Goal: Task Accomplishment & Management: Use online tool/utility

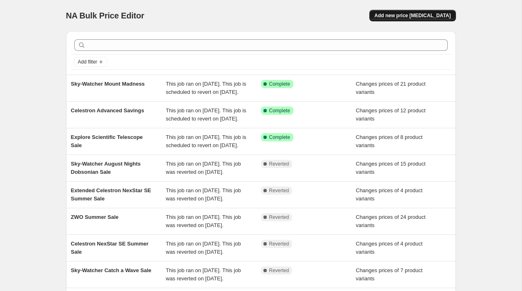
click at [418, 14] on span "Add new price [MEDICAL_DATA]" at bounding box center [412, 15] width 76 height 7
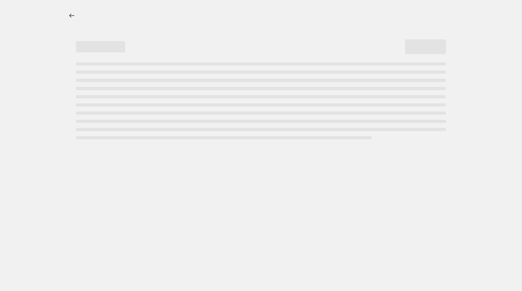
select select "percentage"
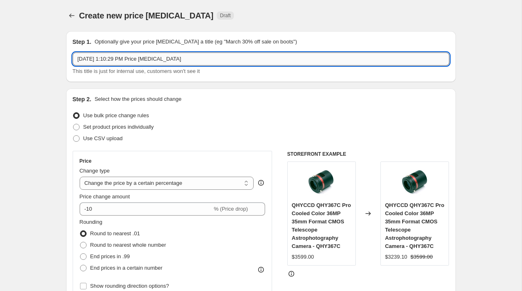
click at [150, 60] on input "[DATE] 1:10:29 PM Price [MEDICAL_DATA]" at bounding box center [261, 59] width 377 height 13
type input "Celestron C-Series EQ Sale"
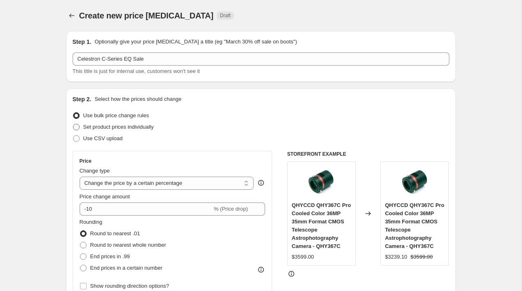
click at [88, 125] on span "Set product prices individually" at bounding box center [118, 127] width 71 height 6
click at [73, 124] on input "Set product prices individually" at bounding box center [73, 124] width 0 height 0
radio input "true"
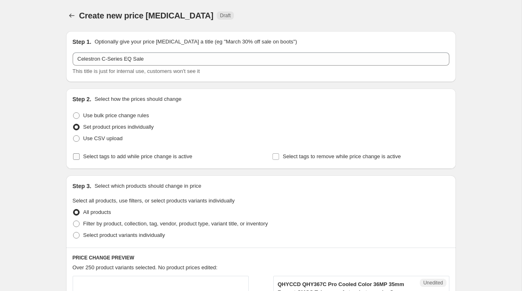
click at [116, 157] on span "Select tags to add while price change is active" at bounding box center [137, 156] width 109 height 6
click at [80, 157] on input "Select tags to add while price change is active" at bounding box center [76, 156] width 7 height 7
checkbox input "true"
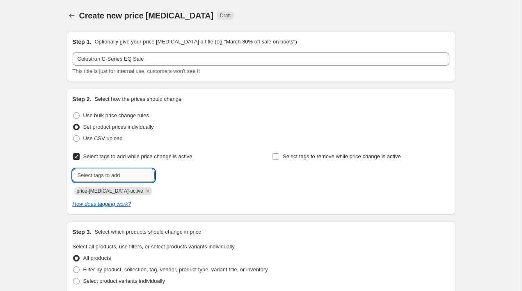
click at [106, 175] on input "text" at bounding box center [114, 175] width 82 height 13
type input "On Sale"
click at [175, 173] on span "On Sale" at bounding box center [181, 175] width 18 height 6
click at [118, 173] on input "text" at bounding box center [114, 175] width 82 height 13
type input "0n-sale"
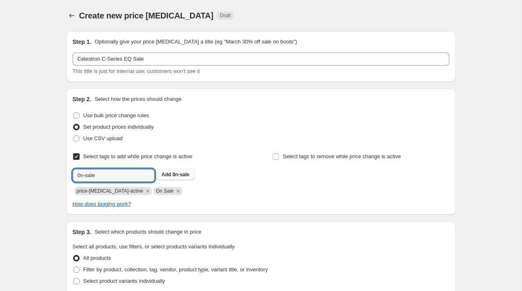
click at [182, 174] on span "0n-sale" at bounding box center [180, 175] width 17 height 6
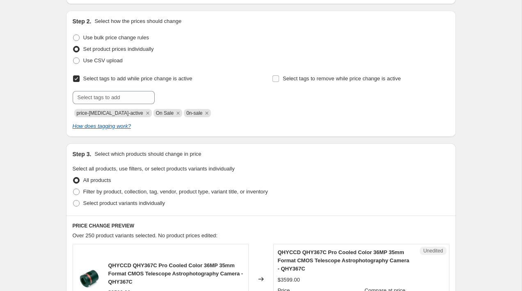
scroll to position [78, 0]
click at [127, 193] on span "Filter by product, collection, tag, vendor, product type, variant title, or inv…" at bounding box center [175, 191] width 185 height 6
click at [73, 189] on input "Filter by product, collection, tag, vendor, product type, variant title, or inv…" at bounding box center [73, 188] width 0 height 0
radio input "true"
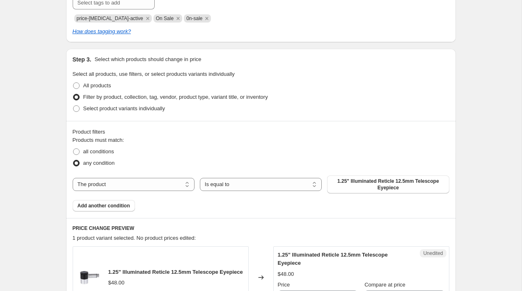
scroll to position [173, 0]
click at [126, 184] on select "The product The product's collection The product's tag The product's vendor The…" at bounding box center [134, 184] width 122 height 13
select select "collection"
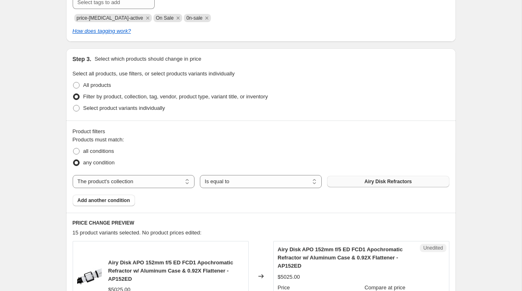
click at [364, 183] on span "Airy Disk Refractors" at bounding box center [387, 181] width 47 height 7
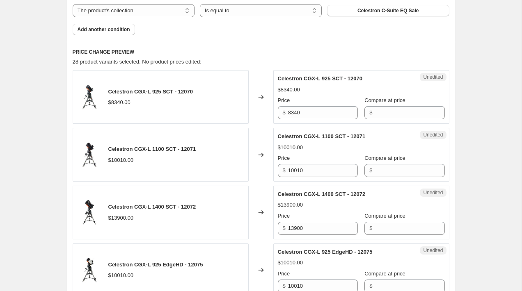
scroll to position [345, 0]
click at [334, 114] on input "8340" at bounding box center [323, 112] width 70 height 13
drag, startPoint x: 334, startPoint y: 114, endPoint x: 276, endPoint y: 112, distance: 57.9
click at [276, 112] on div "Unedited Celestron CGX-L 925 SCT - 12070 $8340.00 Price $ 8340 Compare at price…" at bounding box center [361, 97] width 176 height 54
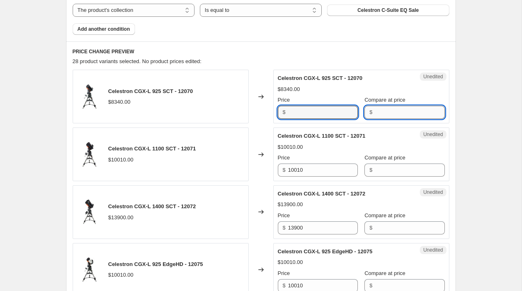
type input "8340"
click at [375, 116] on input "Compare at price" at bounding box center [410, 112] width 70 height 13
paste input "8340"
type input "8340"
click at [302, 111] on input "8340" at bounding box center [323, 112] width 70 height 13
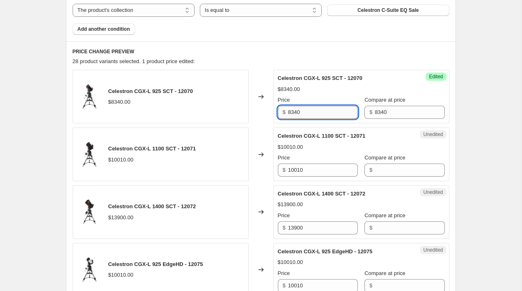
click at [302, 111] on input "8340" at bounding box center [323, 112] width 70 height 13
paste input "$6,880.0"
click at [343, 98] on div "Price" at bounding box center [318, 100] width 80 height 8
click at [315, 112] on input "8340" at bounding box center [323, 112] width 70 height 13
click at [316, 112] on input "8340" at bounding box center [323, 112] width 70 height 13
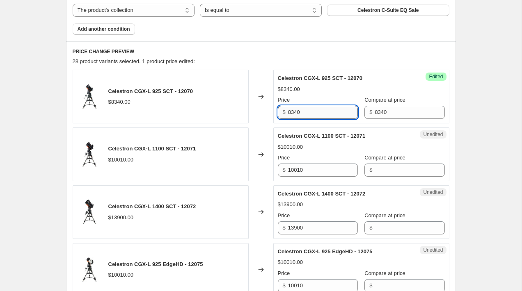
click at [316, 112] on input "8340" at bounding box center [323, 112] width 70 height 13
type input "6880"
click at [352, 90] on div "$8340.00" at bounding box center [361, 89] width 167 height 8
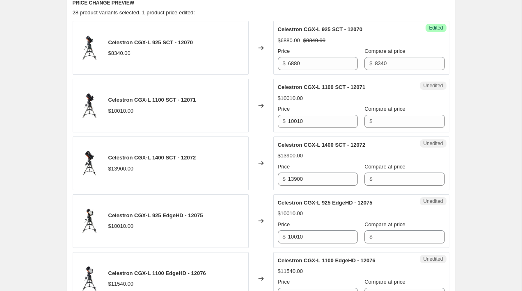
scroll to position [401, 0]
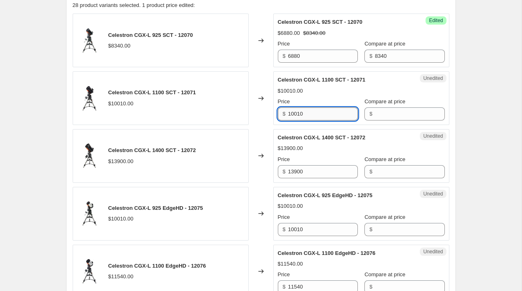
click at [329, 111] on input "10010" at bounding box center [323, 113] width 70 height 13
type input "10010"
click at [389, 114] on input "Compare at price" at bounding box center [410, 113] width 70 height 13
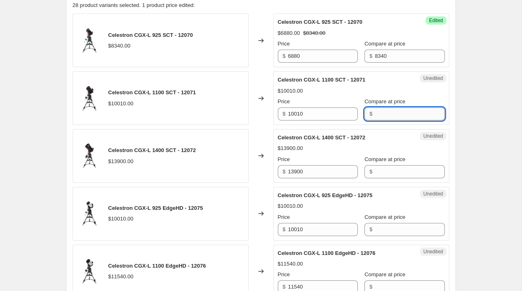
paste input "10010"
type input "10010"
click at [318, 172] on input "13900" at bounding box center [323, 171] width 70 height 13
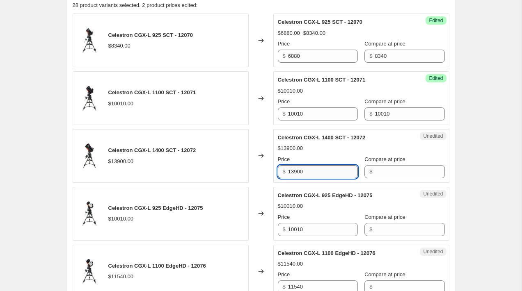
click at [318, 172] on input "13900" at bounding box center [323, 171] width 70 height 13
type input "13900"
click at [403, 171] on input "Compare at price" at bounding box center [410, 171] width 70 height 13
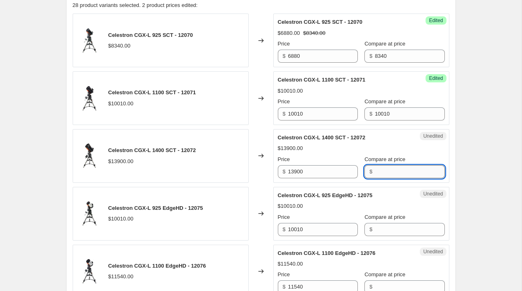
paste input "13900"
type input "13900"
click at [321, 229] on input "10010" at bounding box center [323, 229] width 70 height 13
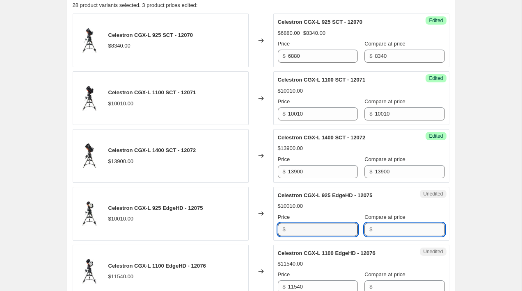
type input "10010"
click at [388, 228] on input "Compare at price" at bounding box center [410, 229] width 70 height 13
paste input "10010"
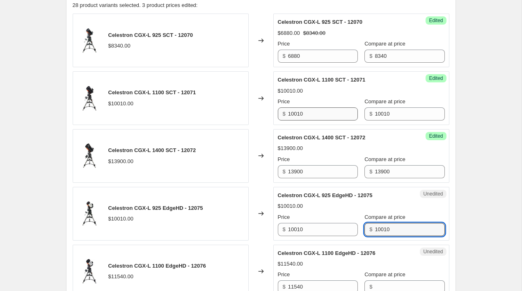
type input "10010"
click at [319, 115] on input "10010" at bounding box center [323, 113] width 70 height 13
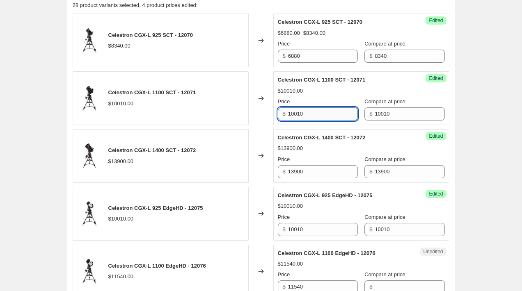
click at [319, 115] on input "10010" at bounding box center [323, 113] width 70 height 13
type input "8230"
click at [330, 173] on input "13900" at bounding box center [323, 171] width 70 height 13
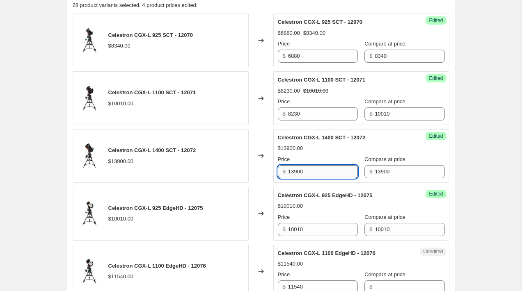
click at [330, 173] on input "13900" at bounding box center [323, 171] width 70 height 13
type input "11470"
click at [313, 232] on input "10010" at bounding box center [323, 229] width 70 height 13
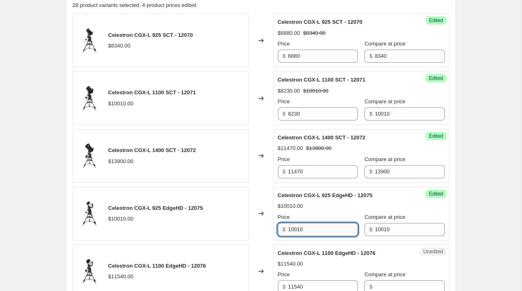
click at [313, 232] on input "10010" at bounding box center [323, 229] width 70 height 13
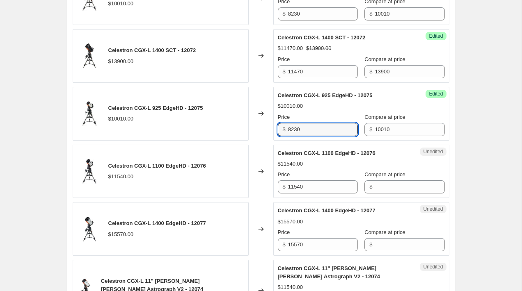
scroll to position [521, 0]
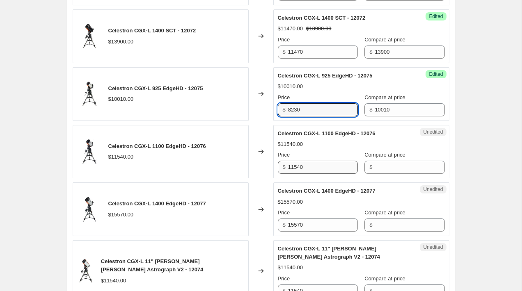
type input "8230"
click at [313, 164] on input "11540" at bounding box center [323, 167] width 70 height 13
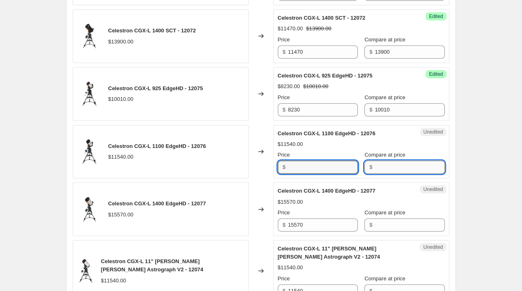
type input "11540"
click at [409, 171] on input "Compare at price" at bounding box center [410, 167] width 70 height 13
paste input "11540"
type input "11540"
click at [315, 164] on input "11540" at bounding box center [323, 167] width 70 height 13
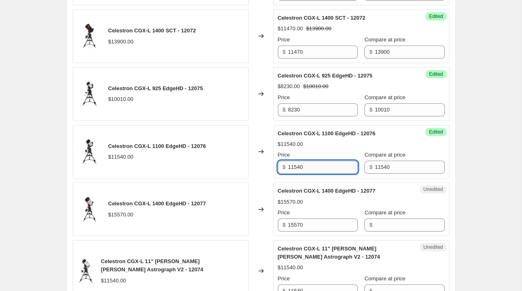
click at [315, 164] on input "11540" at bounding box center [323, 167] width 70 height 13
click at [312, 167] on input "11540" at bounding box center [323, 167] width 70 height 13
type input "9450"
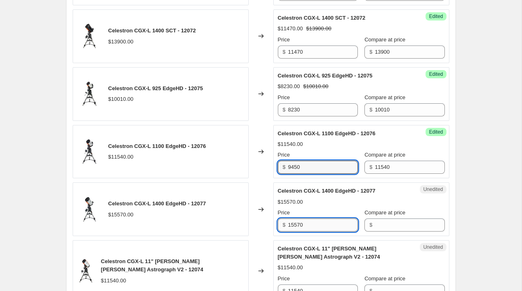
click at [319, 228] on input "15570" at bounding box center [323, 225] width 70 height 13
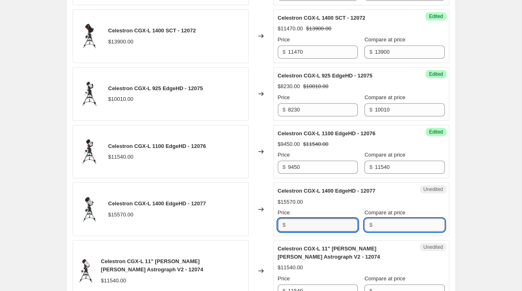
type input "15570"
click at [375, 226] on input "Compare at price" at bounding box center [410, 225] width 70 height 13
paste input "15570"
type input "15570"
click at [322, 224] on input "15570" at bounding box center [323, 225] width 70 height 13
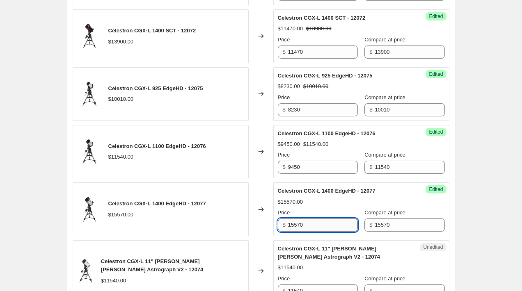
click at [322, 224] on input "15570" at bounding box center [323, 225] width 70 height 13
type input "12820"
click at [340, 203] on div "$15570.00" at bounding box center [361, 202] width 167 height 8
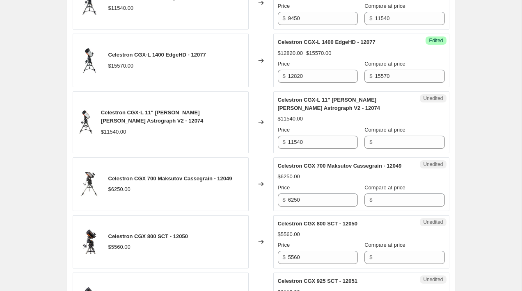
scroll to position [672, 0]
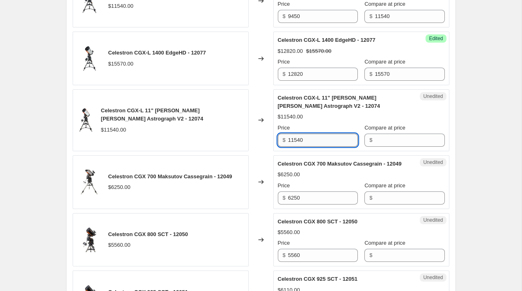
click at [322, 141] on input "11540" at bounding box center [323, 140] width 70 height 13
type input "11540"
click at [390, 140] on input "Compare at price" at bounding box center [410, 140] width 70 height 13
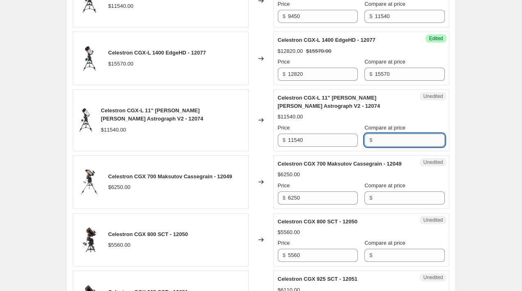
paste input "11540"
type input "11540"
click at [325, 141] on input "11540" at bounding box center [323, 140] width 70 height 13
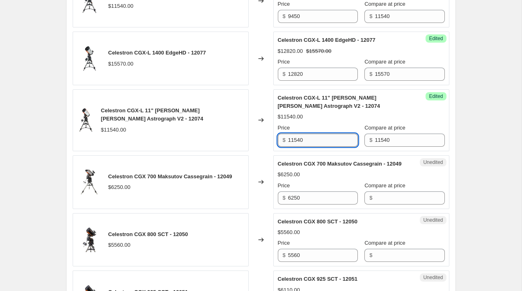
click at [325, 141] on input "11540" at bounding box center [323, 140] width 70 height 13
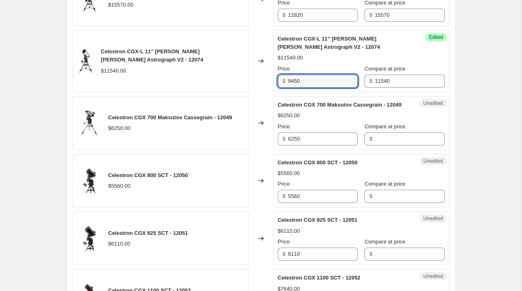
scroll to position [731, 0]
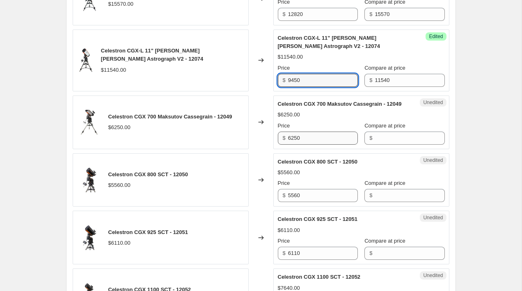
type input "9450"
click at [328, 144] on input "6250" at bounding box center [323, 138] width 70 height 13
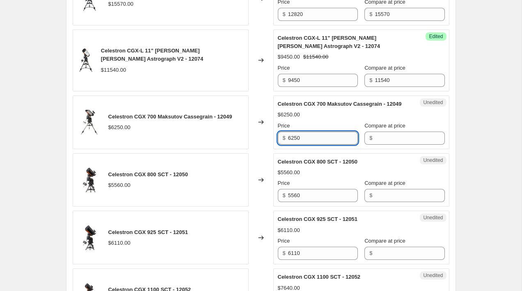
click at [328, 144] on input "6250" at bounding box center [323, 138] width 70 height 13
type input "6250"
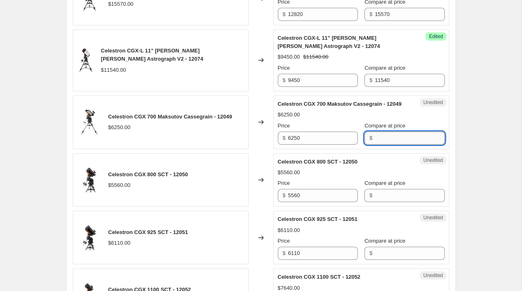
click at [387, 145] on input "Compare at price" at bounding box center [410, 138] width 70 height 13
paste input "6250"
type input "6250"
click at [313, 145] on input "6250" at bounding box center [323, 138] width 70 height 13
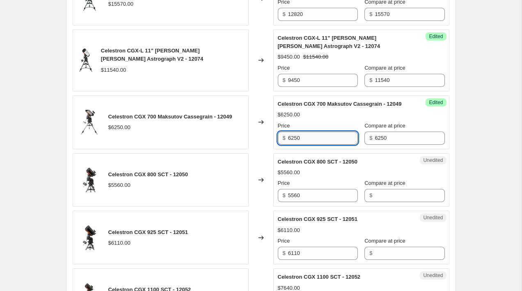
click at [313, 145] on input "6250" at bounding box center [323, 138] width 70 height 13
type input "5130"
click at [326, 201] on input "5560" at bounding box center [323, 195] width 70 height 13
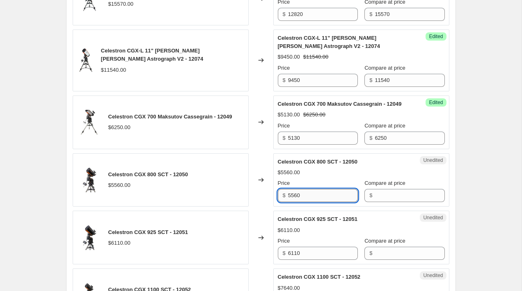
click at [326, 201] on input "5560" at bounding box center [323, 195] width 70 height 13
type input "5560"
click at [382, 202] on input "Compare at price" at bounding box center [410, 195] width 70 height 13
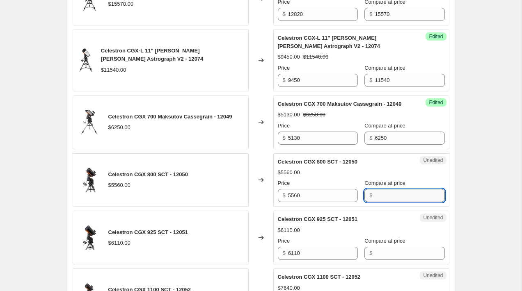
paste input "5560"
type input "5560"
click at [313, 202] on input "5560" at bounding box center [323, 195] width 70 height 13
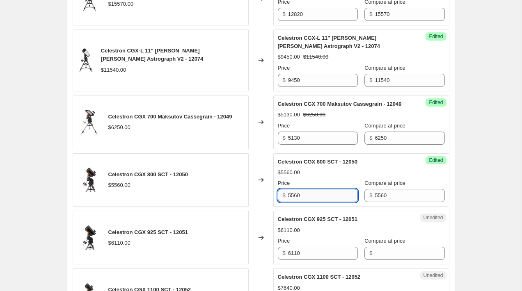
click at [313, 202] on input "5560" at bounding box center [323, 195] width 70 height 13
type input "4590"
click at [321, 260] on input "6110" at bounding box center [323, 253] width 70 height 13
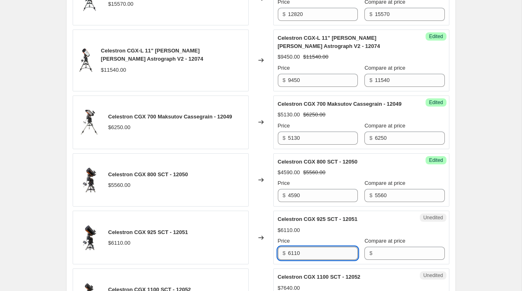
click at [321, 260] on input "6110" at bounding box center [323, 253] width 70 height 13
type input "6110"
click at [375, 260] on input "Compare at price" at bounding box center [410, 253] width 70 height 13
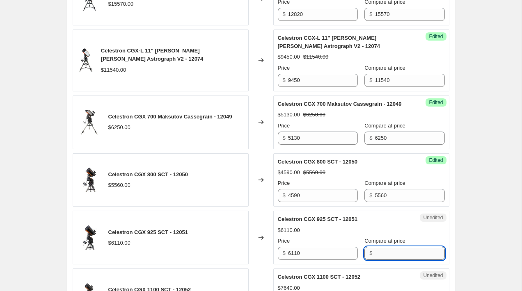
paste input "6110"
type input "6110"
click at [306, 260] on input "6110" at bounding box center [323, 253] width 70 height 13
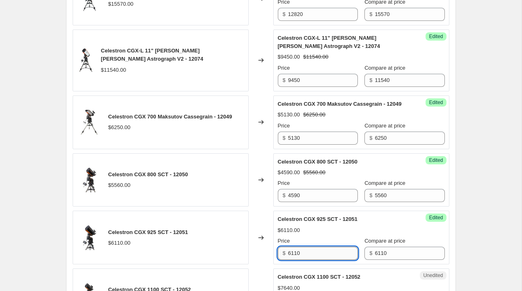
click at [306, 260] on input "6110" at bounding box center [323, 253] width 70 height 13
click at [309, 260] on input "6110" at bounding box center [323, 253] width 70 height 13
type input "4990"
click at [368, 235] on div "$6110.00" at bounding box center [361, 230] width 167 height 8
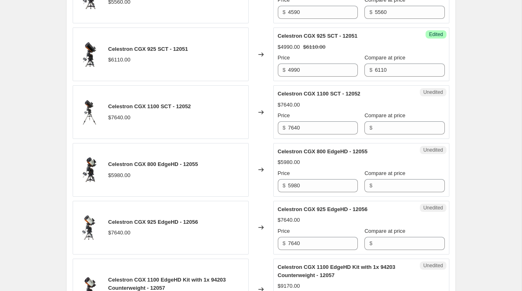
scroll to position [935, 0]
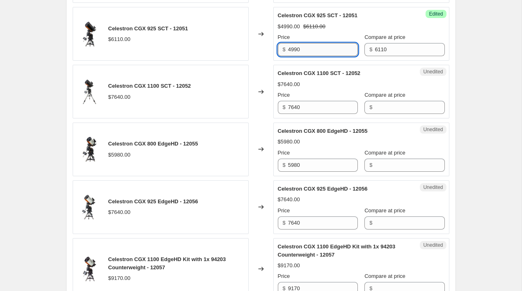
click at [307, 56] on input "4990" at bounding box center [323, 49] width 70 height 13
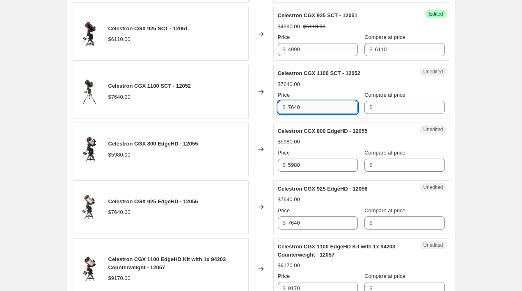
click at [305, 114] on input "7640" at bounding box center [323, 107] width 70 height 13
type input "7640"
click at [388, 114] on input "Compare at price" at bounding box center [410, 107] width 70 height 13
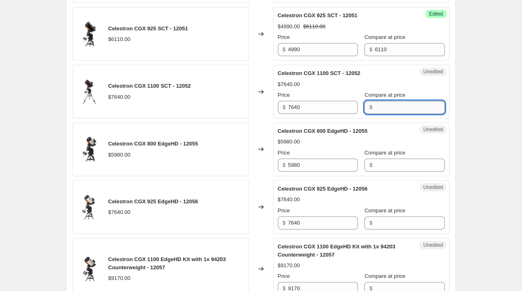
paste input "7640"
type input "7640"
click at [315, 114] on input "7640" at bounding box center [323, 107] width 70 height 13
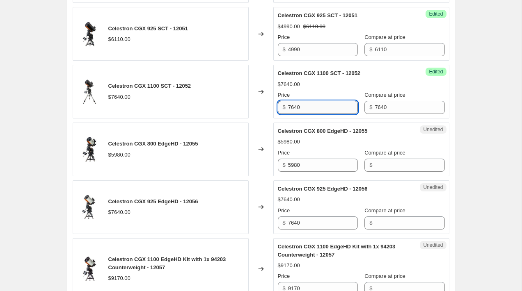
click at [315, 114] on input "7640" at bounding box center [323, 107] width 70 height 13
type input "6210"
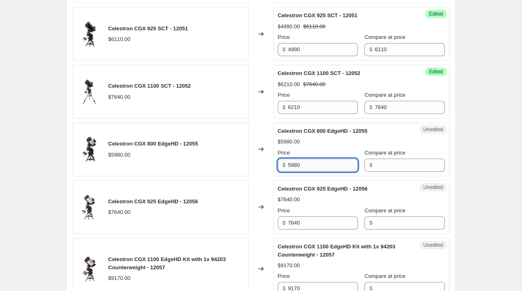
click at [312, 172] on input "5980" at bounding box center [323, 165] width 70 height 13
type input "5980"
click at [375, 172] on input "Compare at price" at bounding box center [410, 165] width 70 height 13
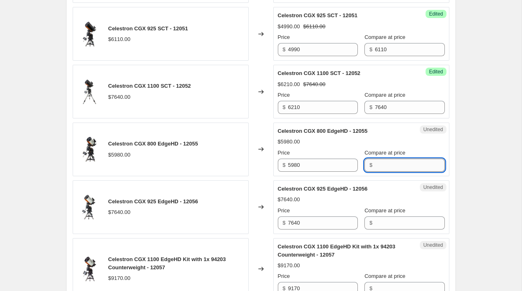
paste input "5980"
type input "5980"
click at [306, 172] on input "5980" at bounding box center [323, 165] width 70 height 13
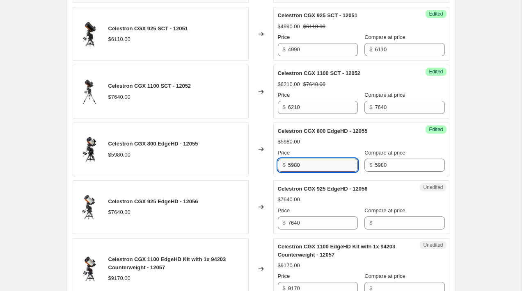
click at [306, 172] on input "5980" at bounding box center [323, 165] width 70 height 13
type input "4860"
click at [319, 230] on input "7640" at bounding box center [323, 223] width 70 height 13
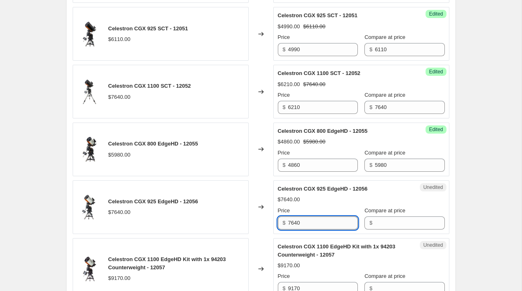
click at [319, 230] on input "7640" at bounding box center [323, 223] width 70 height 13
type input "7640"
click at [380, 230] on input "Compare at price" at bounding box center [410, 223] width 70 height 13
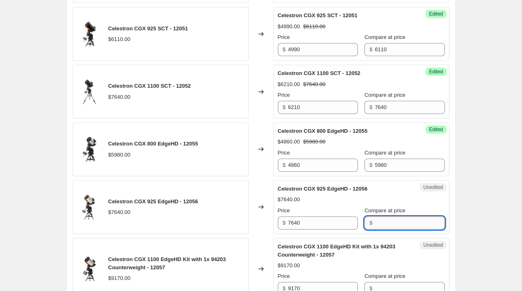
paste input "7640"
type input "7640"
click at [325, 230] on input "7640" at bounding box center [323, 223] width 70 height 13
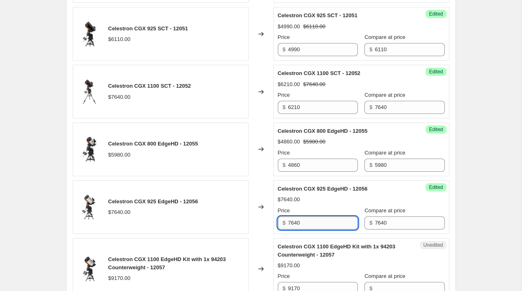
click at [325, 230] on input "7640" at bounding box center [323, 223] width 70 height 13
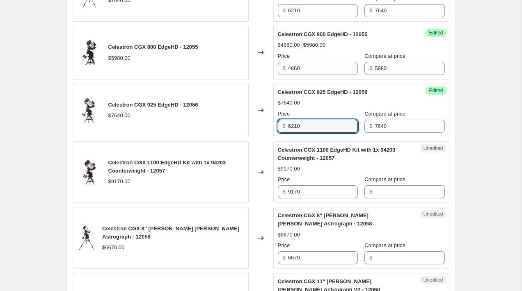
scroll to position [1037, 0]
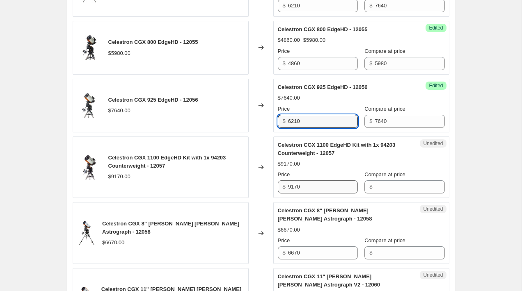
type input "6210"
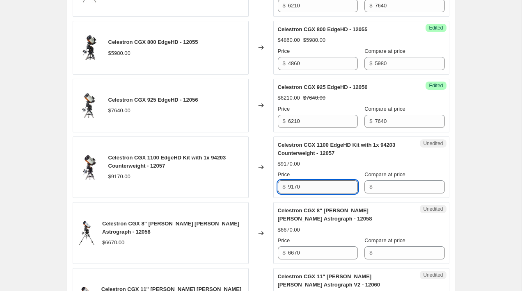
click at [321, 194] on input "9170" at bounding box center [323, 186] width 70 height 13
type input "9170"
click at [397, 194] on input "Compare at price" at bounding box center [410, 186] width 70 height 13
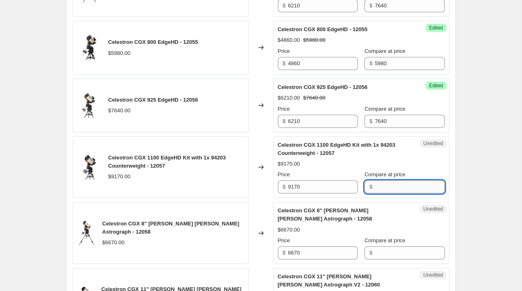
paste input "9170"
type input "9170"
click at [324, 194] on input "9170" at bounding box center [323, 186] width 70 height 13
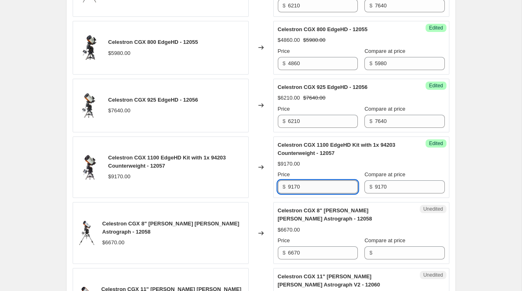
click at [324, 194] on input "9170" at bounding box center [323, 186] width 70 height 13
type input "7560"
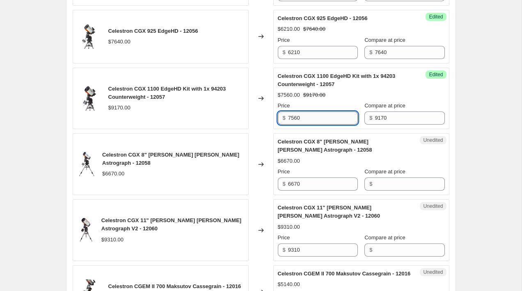
scroll to position [1107, 0]
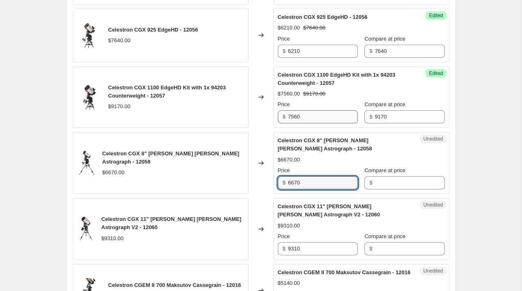
click at [322, 190] on input "6670" at bounding box center [323, 182] width 70 height 13
type input "6670"
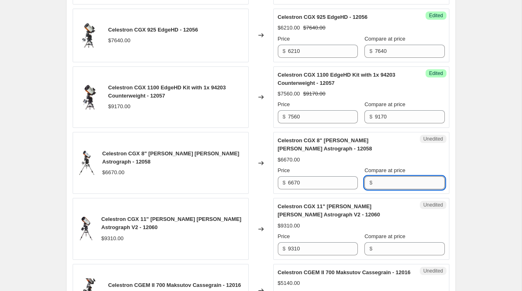
click at [400, 189] on input "Compare at price" at bounding box center [410, 182] width 70 height 13
paste input "6670"
type input "6670"
click at [314, 190] on input "6670" at bounding box center [323, 182] width 70 height 13
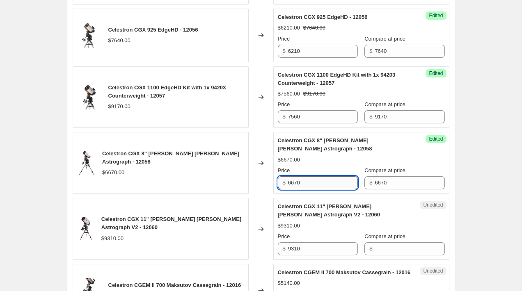
click at [314, 190] on input "6670" at bounding box center [323, 182] width 70 height 13
type input "5400"
click at [315, 256] on input "9310" at bounding box center [323, 248] width 70 height 13
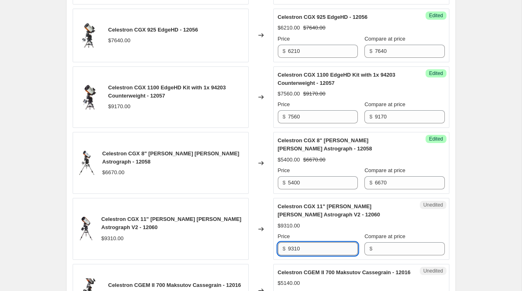
click at [315, 256] on input "9310" at bounding box center [323, 248] width 70 height 13
type input "9310"
click at [409, 256] on input "Compare at price" at bounding box center [410, 248] width 70 height 13
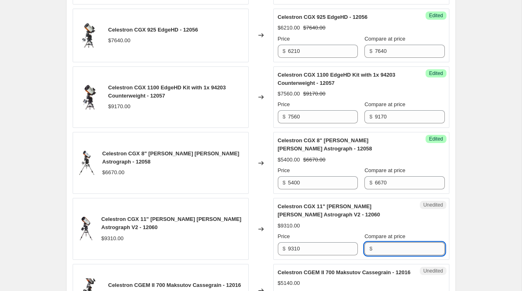
paste input "9310"
type input "9310"
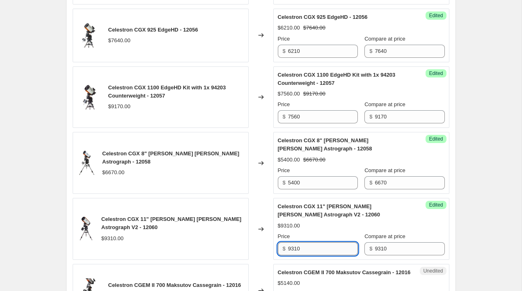
click at [344, 256] on input "9310" at bounding box center [323, 248] width 70 height 13
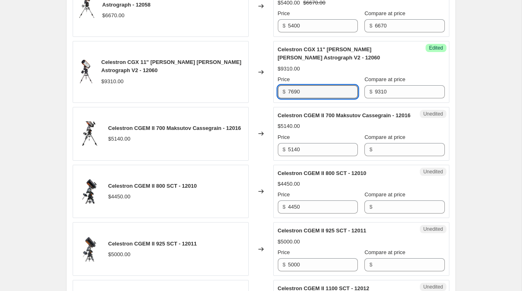
scroll to position [1271, 0]
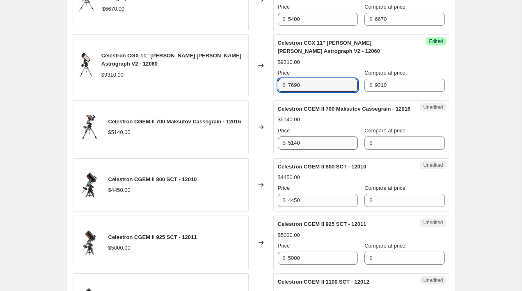
type input "7690"
click at [313, 150] on input "5140" at bounding box center [323, 143] width 70 height 13
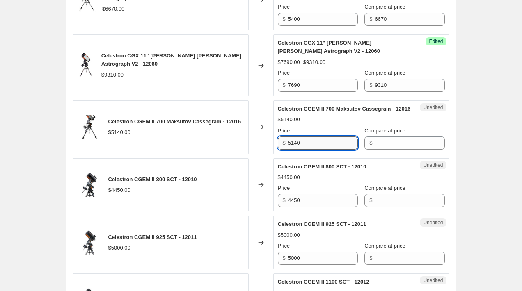
click at [313, 150] on input "5140" at bounding box center [323, 143] width 70 height 13
type input "5140"
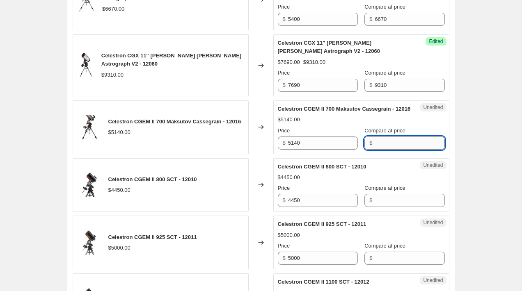
click at [395, 150] on input "Compare at price" at bounding box center [410, 143] width 70 height 13
paste input "5140"
type input "5140"
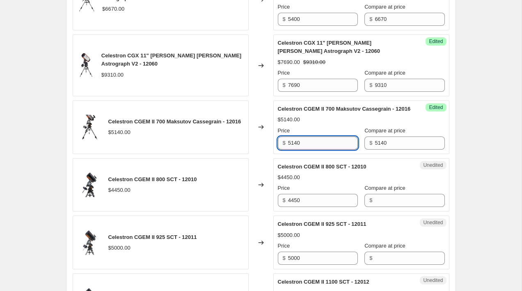
click at [318, 150] on input "5140" at bounding box center [323, 143] width 70 height 13
type input "4280"
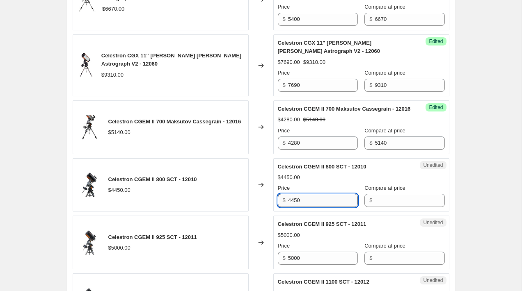
click at [320, 207] on input "4450" at bounding box center [323, 200] width 70 height 13
type input "4450"
click at [378, 207] on input "Compare at price" at bounding box center [410, 200] width 70 height 13
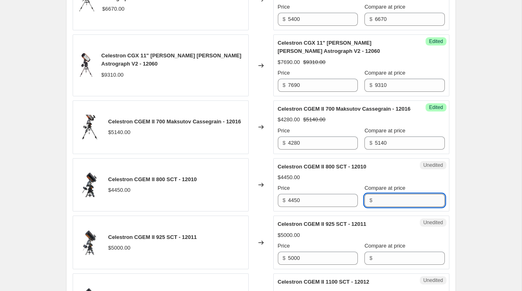
paste input "4450"
type input "4450"
click at [322, 207] on input "4450" at bounding box center [323, 200] width 70 height 13
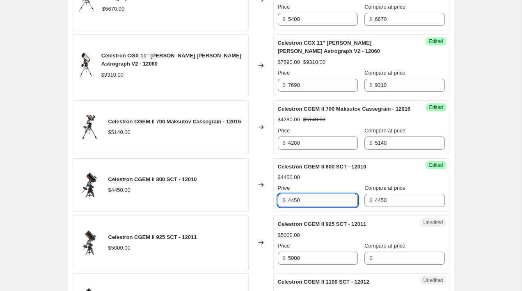
click at [322, 207] on input "4450" at bounding box center [323, 200] width 70 height 13
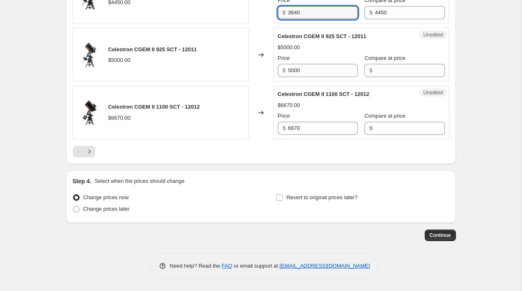
scroll to position [1472, 0]
type input "3640"
click at [304, 73] on input "5000" at bounding box center [323, 70] width 70 height 13
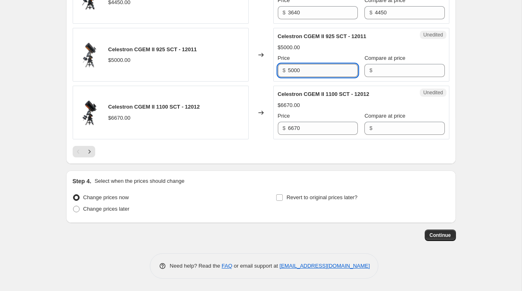
click at [304, 73] on input "5000" at bounding box center [323, 70] width 70 height 13
type input "5000"
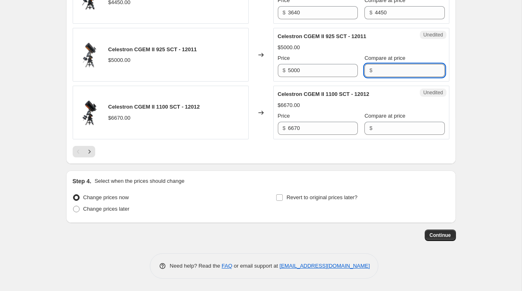
click at [383, 75] on input "Compare at price" at bounding box center [410, 70] width 70 height 13
paste input "5000"
type input "5000"
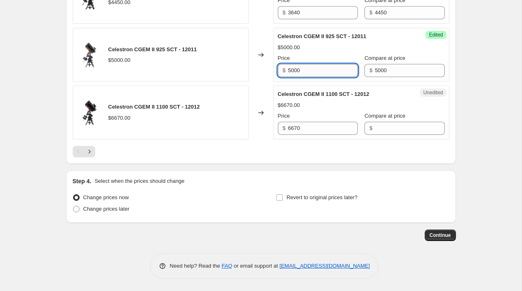
click at [331, 75] on input "5000" at bounding box center [323, 70] width 70 height 13
type input "4050"
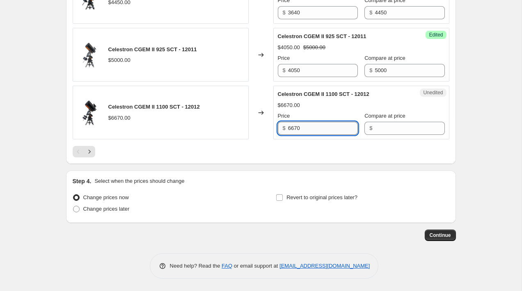
click at [322, 128] on input "6670" at bounding box center [323, 128] width 70 height 13
type input "6670"
click at [402, 126] on input "Compare at price" at bounding box center [410, 128] width 70 height 13
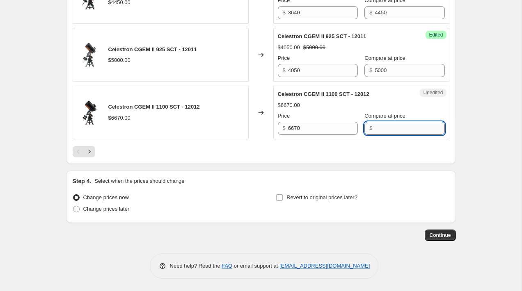
paste input "6670"
type input "6670"
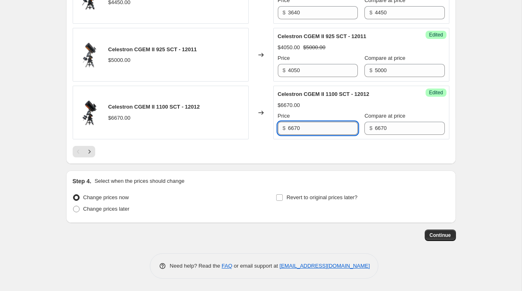
click at [326, 133] on input "6670" at bounding box center [323, 128] width 70 height 13
type input "5400"
click at [291, 155] on div at bounding box center [261, 151] width 377 height 11
click at [90, 152] on icon "Next" at bounding box center [89, 152] width 8 height 8
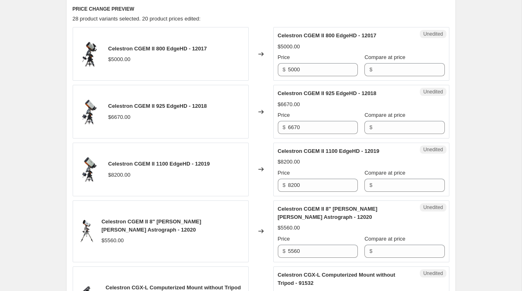
scroll to position [382, 0]
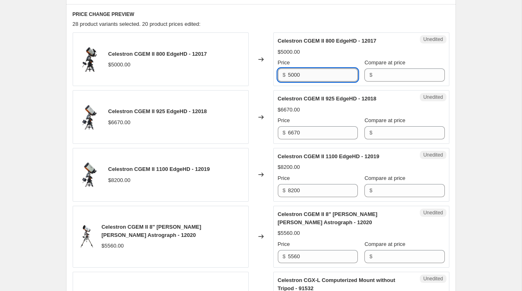
click at [326, 78] on input "5000" at bounding box center [323, 75] width 70 height 13
type input "5000"
click at [394, 75] on input "Compare at price" at bounding box center [410, 75] width 70 height 13
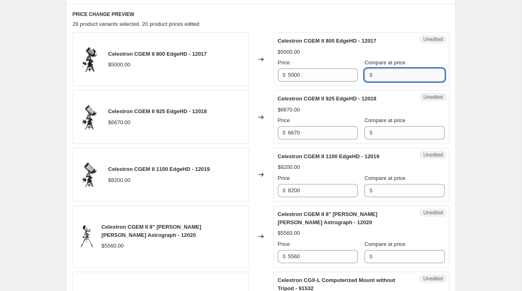
paste input "5000"
type input "5000"
click at [331, 78] on input "5000" at bounding box center [323, 75] width 70 height 13
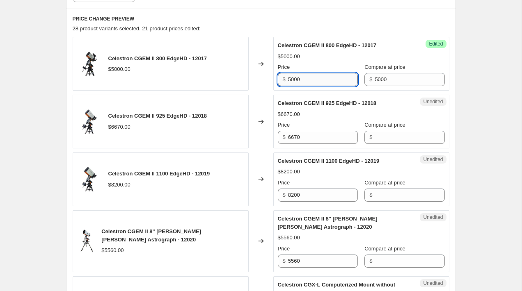
scroll to position [388, 0]
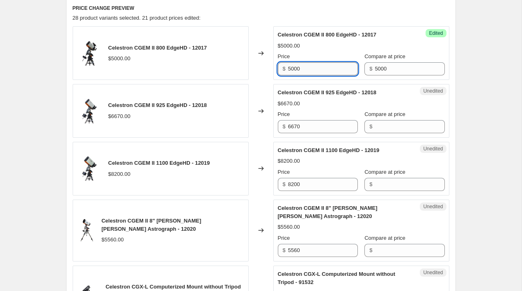
click at [325, 73] on input "5000" at bounding box center [323, 68] width 70 height 13
type input "4050"
click at [320, 128] on input "6670" at bounding box center [323, 126] width 70 height 13
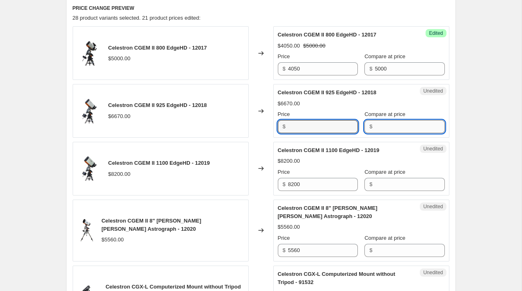
type input "6670"
click at [378, 126] on input "Compare at price" at bounding box center [410, 126] width 70 height 13
paste input "6670"
type input "6670"
click at [318, 128] on input "6670" at bounding box center [323, 126] width 70 height 13
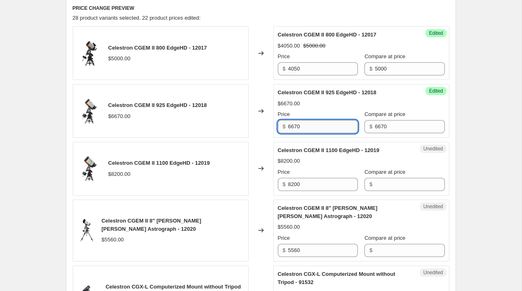
click at [318, 128] on input "6670" at bounding box center [323, 126] width 70 height 13
type input "5400"
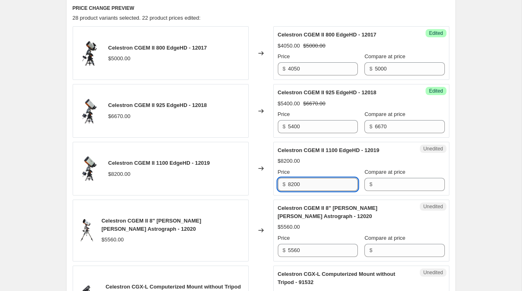
click at [318, 184] on input "8200" at bounding box center [323, 184] width 70 height 13
type input "8200"
click at [375, 185] on input "Compare at price" at bounding box center [410, 184] width 70 height 13
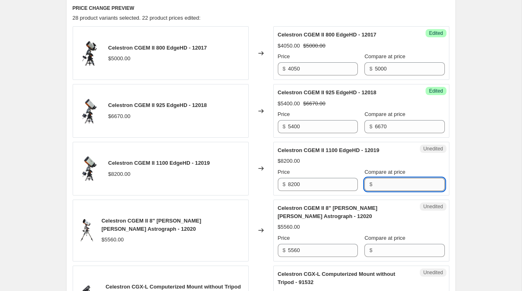
paste input "8200"
type input "8200"
click at [318, 186] on input "8200" at bounding box center [323, 184] width 70 height 13
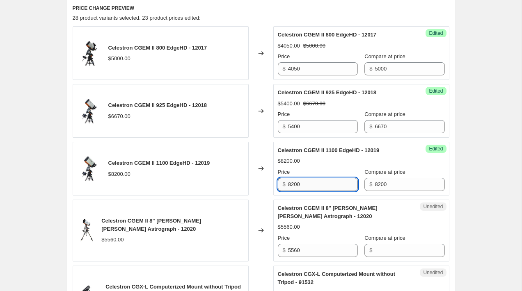
click at [318, 186] on input "8200" at bounding box center [323, 184] width 70 height 13
type input "7"
type input "6750"
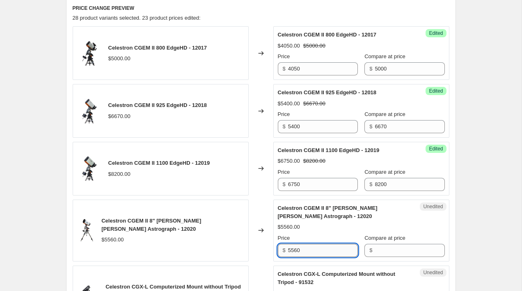
click at [319, 248] on input "5560" at bounding box center [323, 250] width 70 height 13
type input "5560"
click at [379, 249] on input "Compare at price" at bounding box center [410, 250] width 70 height 13
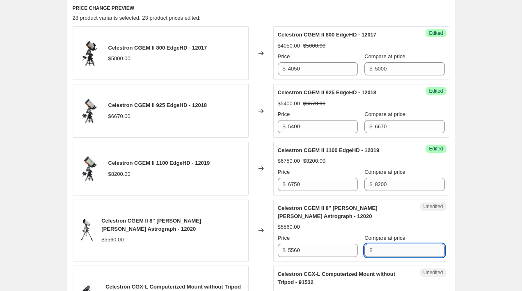
paste input "5560"
type input "5560"
click at [315, 249] on input "5560" at bounding box center [323, 250] width 70 height 13
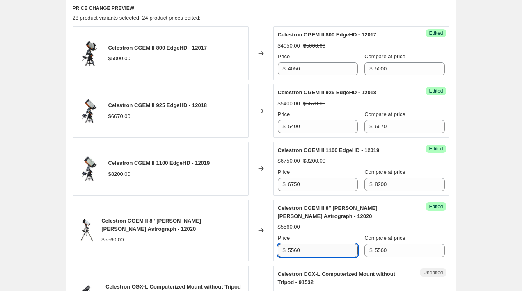
click at [315, 249] on input "5560" at bounding box center [323, 250] width 70 height 13
type input "4590"
click at [439, 223] on div "Celestron CGEM II 8" [PERSON_NAME] [PERSON_NAME] Astrograph - 12020 $4590.00 $5…" at bounding box center [361, 230] width 167 height 53
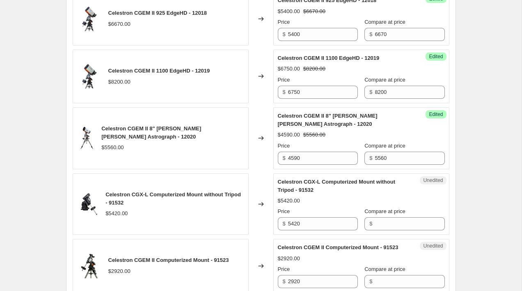
scroll to position [540, 0]
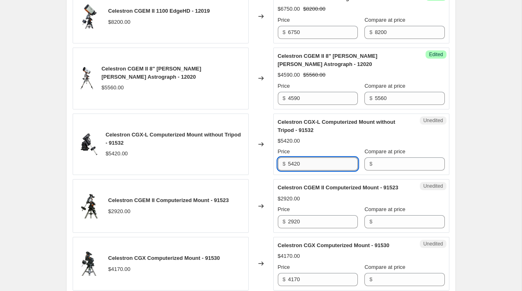
click at [318, 165] on input "5420" at bounding box center [323, 164] width 70 height 13
type input "5420"
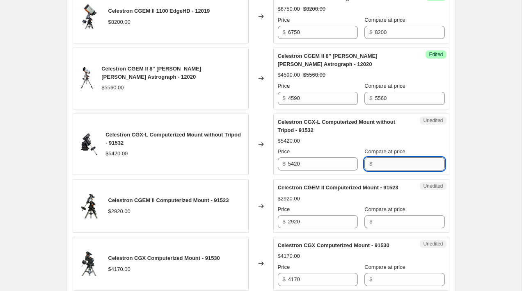
click at [403, 161] on input "Compare at price" at bounding box center [410, 164] width 70 height 13
paste input "5420"
type input "5420"
click at [335, 167] on input "5420" at bounding box center [323, 164] width 70 height 13
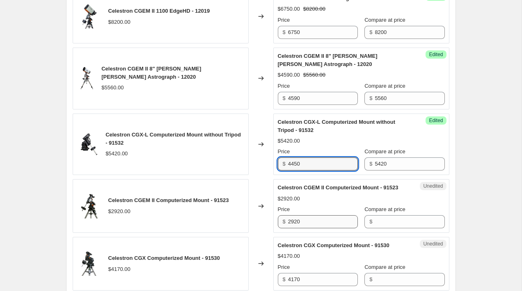
type input "4450"
click at [320, 228] on input "2920" at bounding box center [323, 221] width 70 height 13
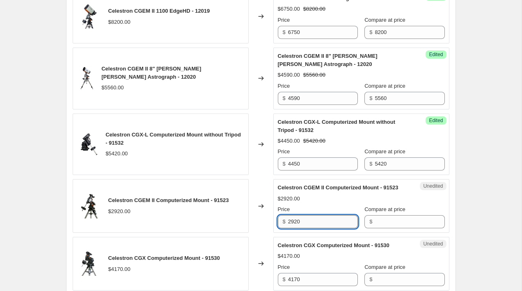
click at [320, 228] on input "2920" at bounding box center [323, 221] width 70 height 13
type input "2920"
click at [402, 228] on input "Compare at price" at bounding box center [410, 221] width 70 height 13
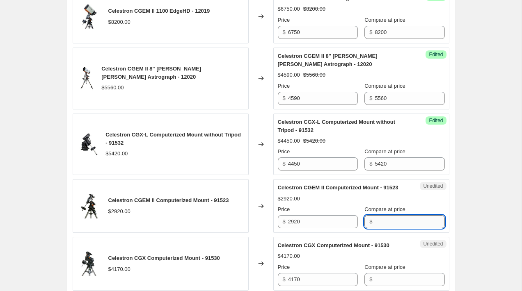
paste input "2920"
type input "2920"
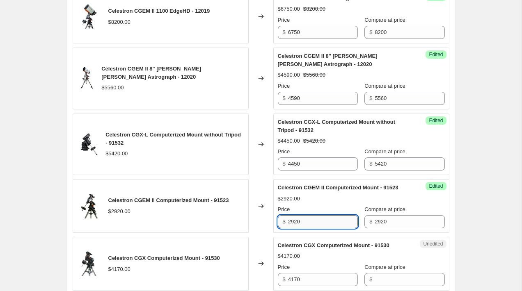
click at [328, 228] on input "2920" at bounding box center [323, 221] width 70 height 13
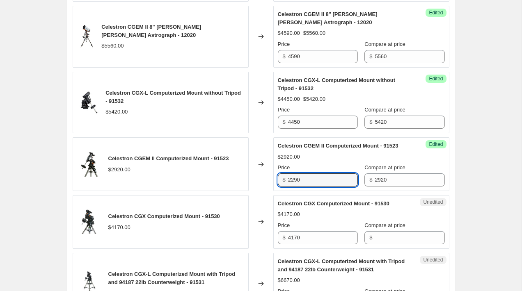
scroll to position [587, 0]
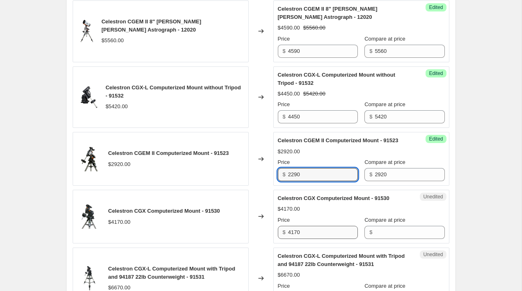
type input "2290"
click at [310, 239] on input "4170" at bounding box center [323, 232] width 70 height 13
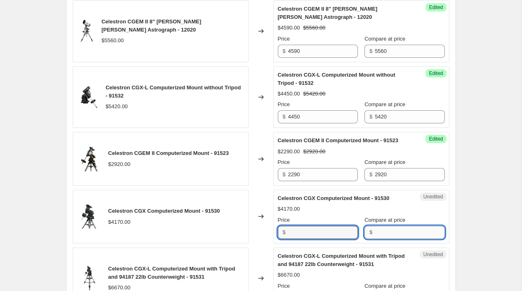
type input "4170"
click at [388, 239] on input "Compare at price" at bounding box center [410, 232] width 70 height 13
paste input "4170"
type input "4170"
click at [327, 239] on input "4170" at bounding box center [323, 232] width 70 height 13
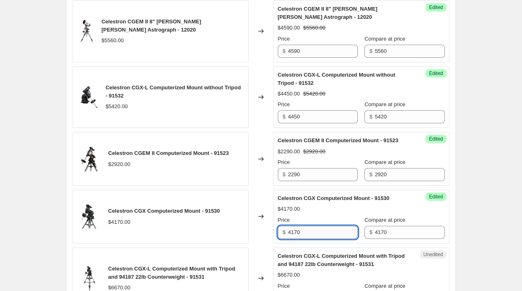
click at [327, 239] on input "4170" at bounding box center [323, 232] width 70 height 13
type input "3370"
click at [329, 223] on div "Celestron CGX Computerized Mount - 91530 $4170.00 Price $ 3370 Compare at price…" at bounding box center [361, 216] width 167 height 45
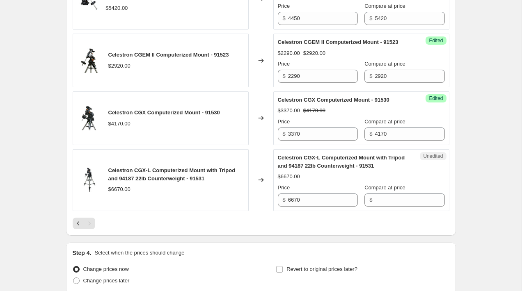
scroll to position [686, 0]
click at [316, 206] on input "6670" at bounding box center [323, 199] width 70 height 13
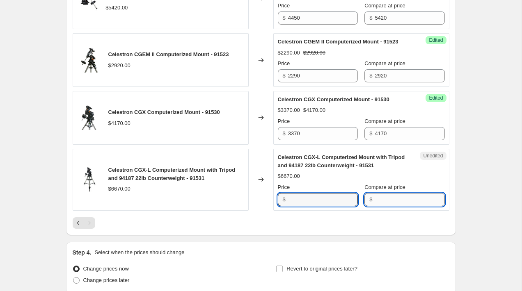
type input "6670"
click at [408, 206] on input "Compare at price" at bounding box center [410, 199] width 70 height 13
paste input "6670"
type input "6670"
click at [386, 180] on div "$6670.00" at bounding box center [361, 176] width 167 height 8
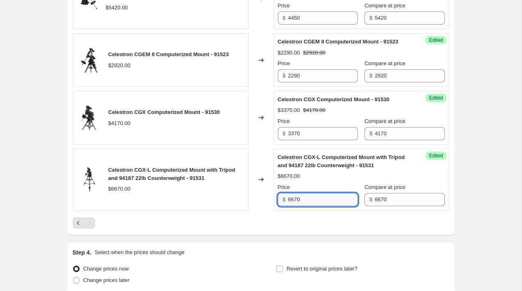
click at [311, 206] on input "6670" at bounding box center [323, 199] width 70 height 13
type input "5400"
click at [321, 229] on div at bounding box center [261, 222] width 377 height 11
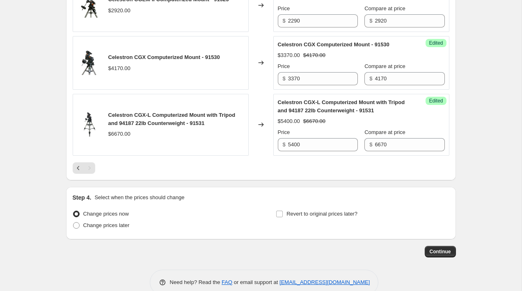
scroll to position [766, 0]
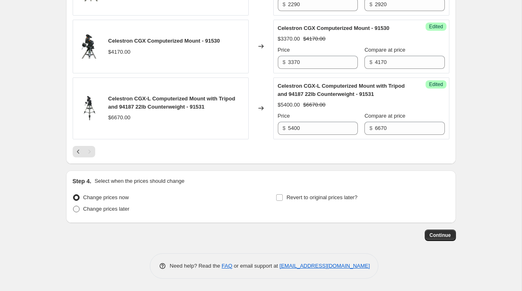
click at [105, 209] on span "Change prices later" at bounding box center [106, 209] width 46 height 6
click at [73, 206] on input "Change prices later" at bounding box center [73, 206] width 0 height 0
radio input "true"
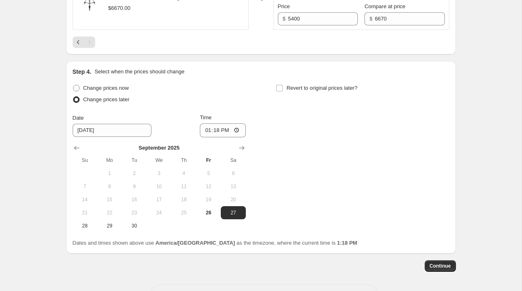
scroll to position [882, 0]
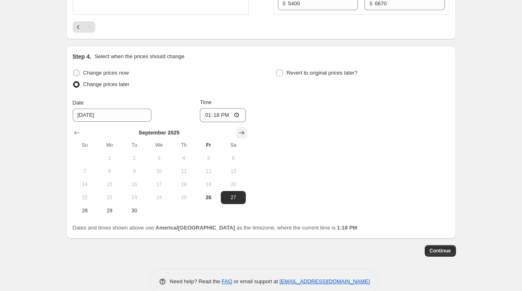
click at [242, 137] on icon "Show next month, October 2025" at bounding box center [242, 133] width 8 height 8
click at [162, 162] on span "1" at bounding box center [159, 158] width 18 height 7
type input "[DATE]"
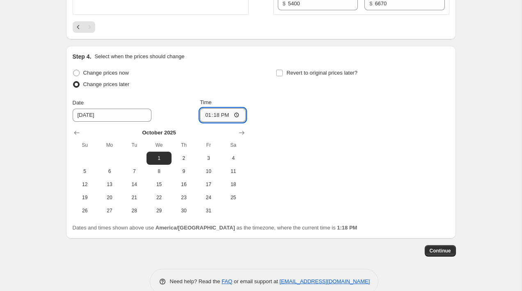
click at [219, 122] on input "13:18" at bounding box center [223, 115] width 46 height 14
click at [224, 122] on input "12:01" at bounding box center [223, 115] width 46 height 14
type input "00:01"
click at [282, 119] on div "Change prices now Change prices later Date [DATE] Time 00:[DATE] Mo Tu We Th Fr…" at bounding box center [261, 142] width 377 height 150
click at [281, 76] on input "Revert to original prices later?" at bounding box center [279, 73] width 7 height 7
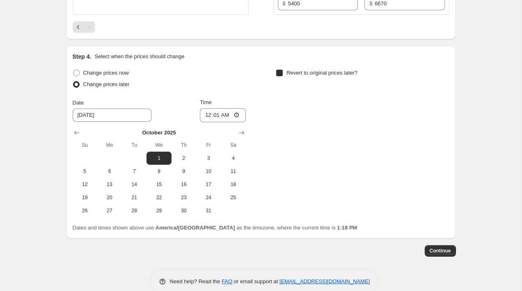
checkbox input "true"
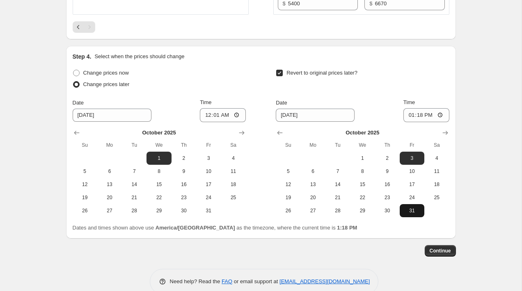
click at [404, 214] on span "31" at bounding box center [412, 211] width 18 height 7
type input "[DATE]"
click at [409, 122] on input "13:18" at bounding box center [426, 115] width 46 height 14
type input "23:59"
click at [392, 73] on div "Step 4. Select when the prices should change Change prices now Change prices la…" at bounding box center [261, 143] width 377 height 180
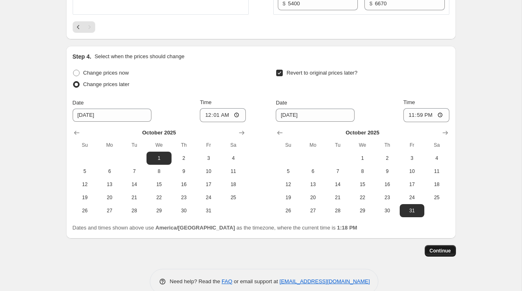
click at [437, 254] on span "Continue" at bounding box center [439, 251] width 21 height 7
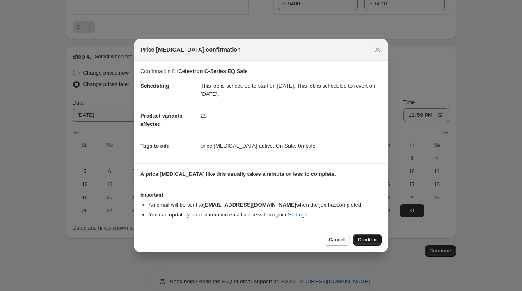
click at [368, 240] on span "Confirm" at bounding box center [367, 240] width 19 height 7
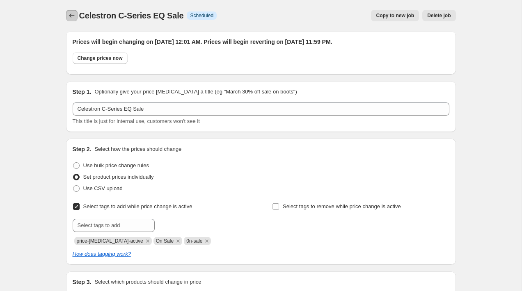
click at [68, 15] on icon "Price change jobs" at bounding box center [72, 15] width 8 height 8
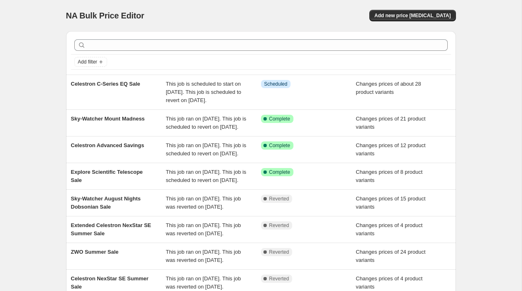
click at [254, 13] on div "NA Bulk Price Editor" at bounding box center [159, 15] width 187 height 11
